Goal: Entertainment & Leisure: Browse casually

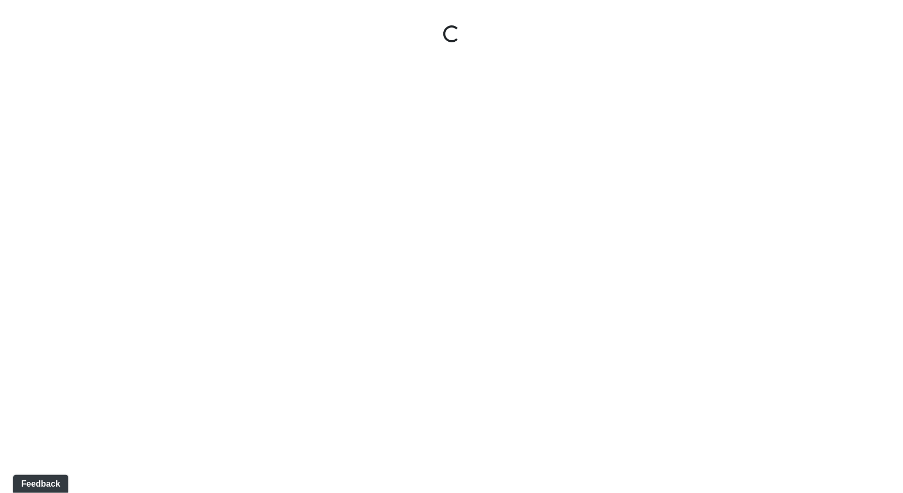
select select "jSbzXF9d96j3rUUmxPYLxy"
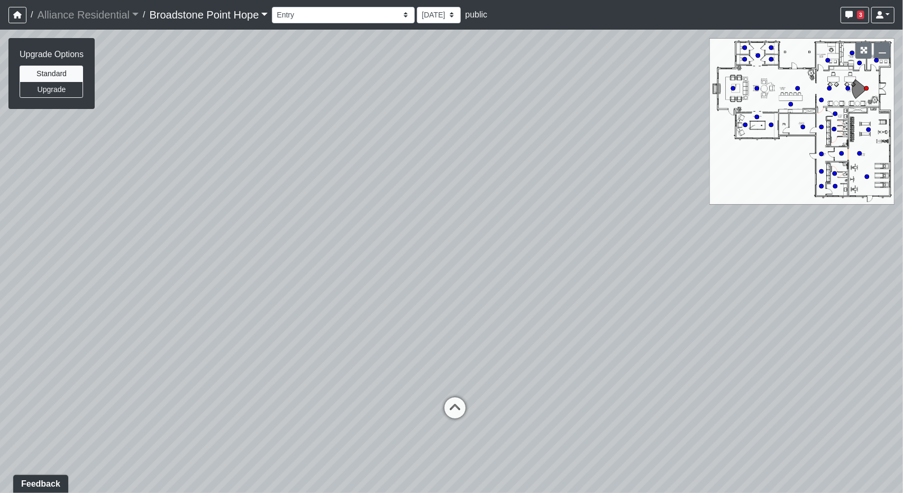
drag, startPoint x: 518, startPoint y: 301, endPoint x: 446, endPoint y: 268, distance: 78.6
click at [498, 321] on div "Loading... Leasing Desks 1 Loading... Breakroom 1 Loading... Leasing Office 1" at bounding box center [451, 262] width 903 height 464
click at [53, 90] on button "Upgrade" at bounding box center [51, 89] width 63 height 16
click at [882, 45] on button "button" at bounding box center [882, 50] width 16 height 16
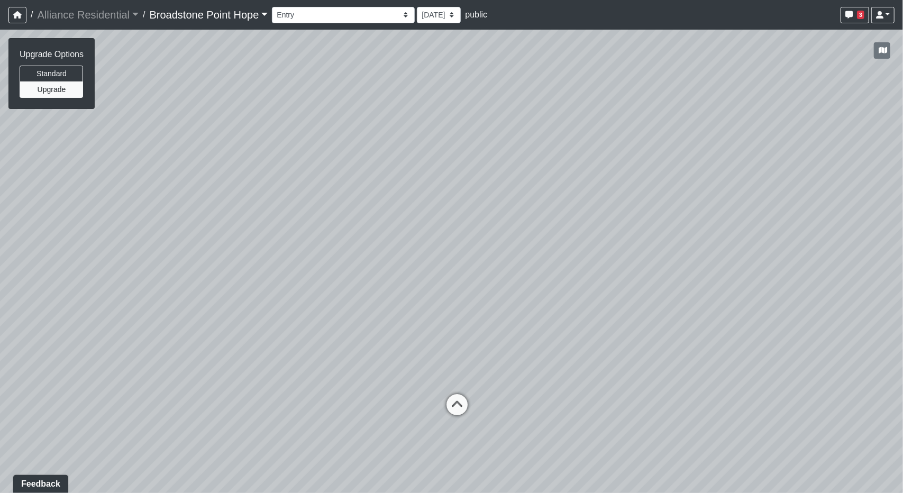
click at [759, 215] on div "Loading... Leasing Desks 1 Loading... Breakroom 1 Loading... Leasing Office 1" at bounding box center [451, 262] width 903 height 464
click at [51, 72] on button "Standard" at bounding box center [51, 74] width 63 height 16
click at [44, 85] on button "Upgrade" at bounding box center [51, 89] width 63 height 16
